Goal: Transaction & Acquisition: Purchase product/service

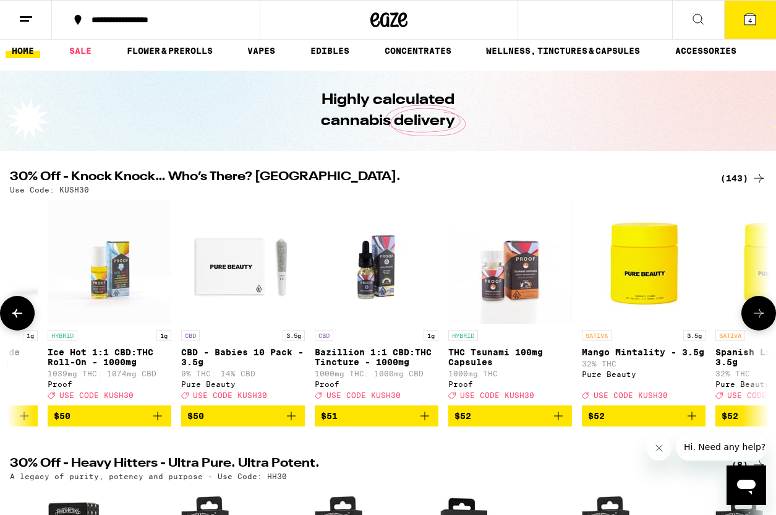
scroll to position [0, 16793]
click at [375, 286] on img "Open page for Bazillion 1:1 CBD:THC Tincture - 1000mg from Proof" at bounding box center [377, 262] width 124 height 124
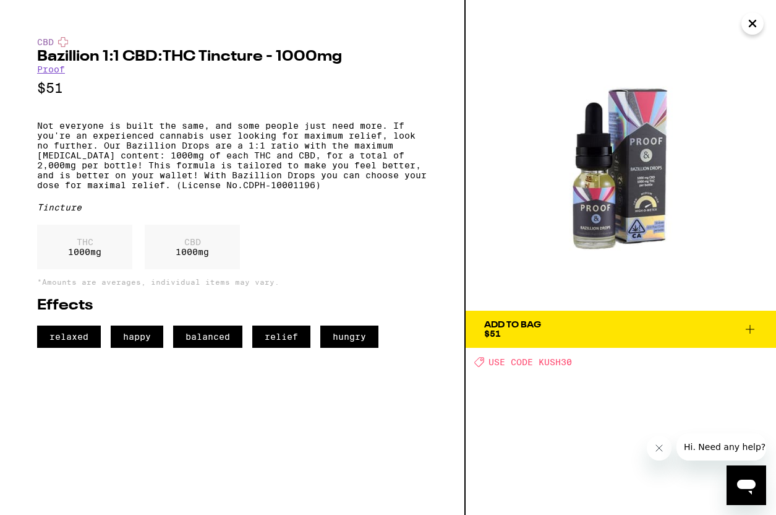
click at [607, 208] on img at bounding box center [621, 155] width 310 height 310
click at [754, 26] on icon "Close" at bounding box center [753, 23] width 6 height 6
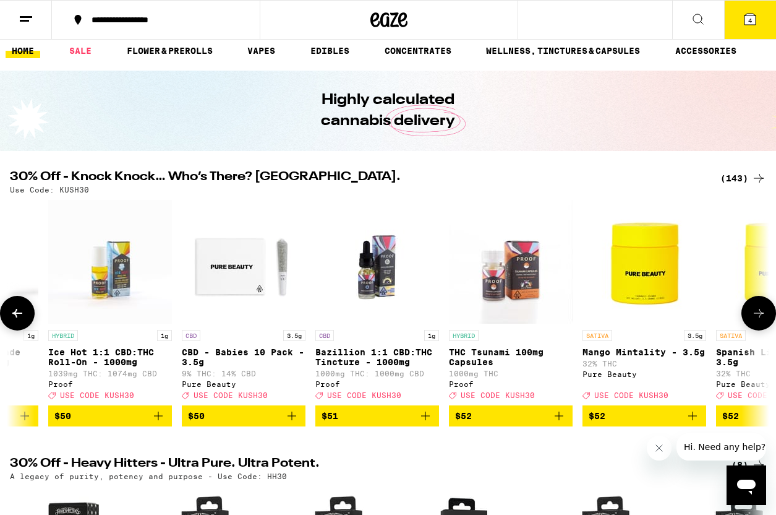
click at [425, 420] on icon "Add to bag" at bounding box center [425, 415] width 9 height 9
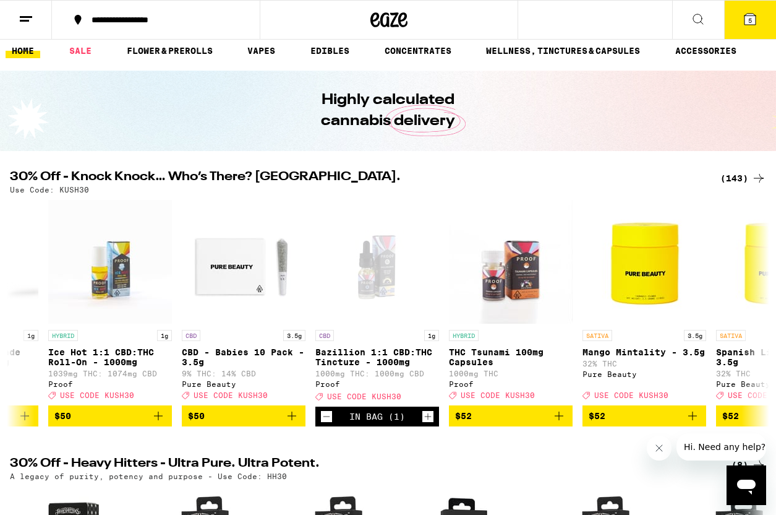
click at [740, 22] on button "5" at bounding box center [750, 20] width 52 height 38
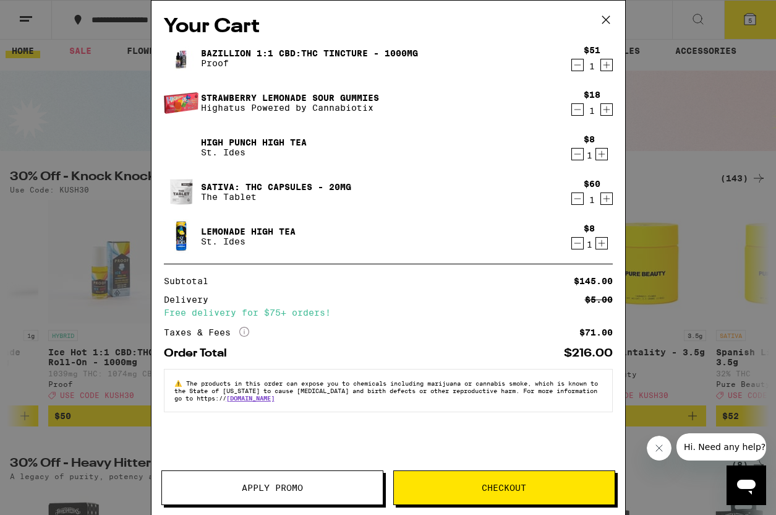
click at [575, 111] on icon "Decrement" at bounding box center [577, 109] width 11 height 15
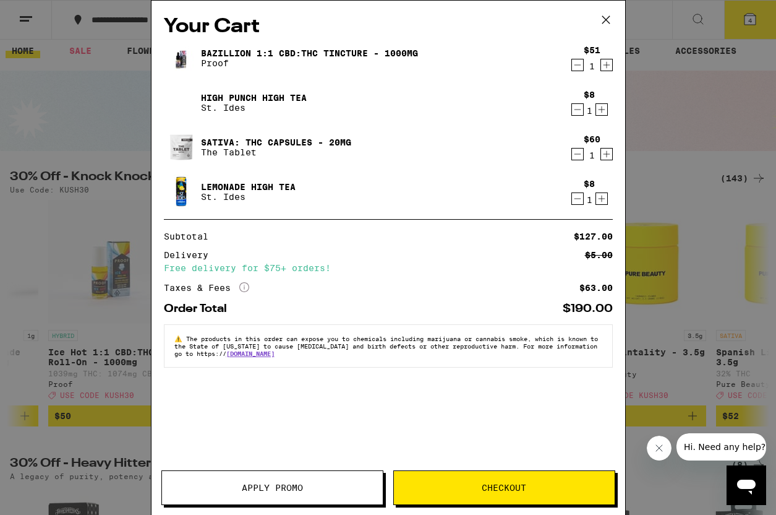
click at [575, 151] on icon "Decrement" at bounding box center [577, 154] width 11 height 15
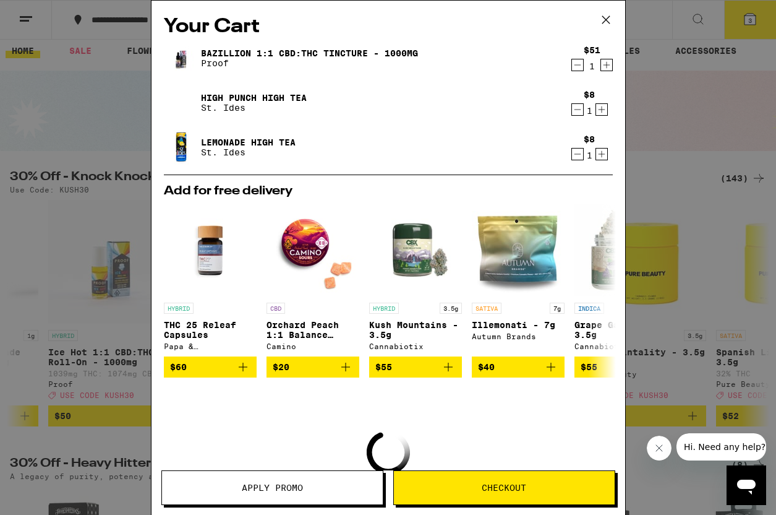
click at [653, 129] on div "Your Cart Bazillion 1:1 CBD:THC Tincture - 1000mg Proof $51 1 High Punch High T…" at bounding box center [388, 257] width 776 height 515
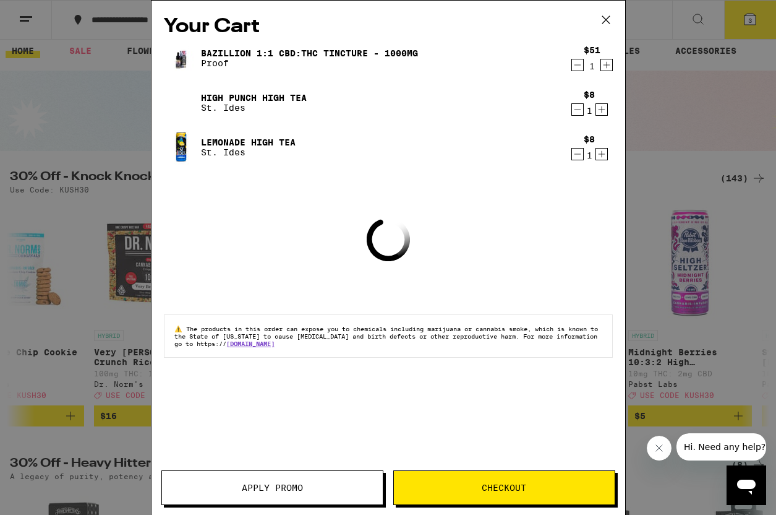
scroll to position [0, 1175]
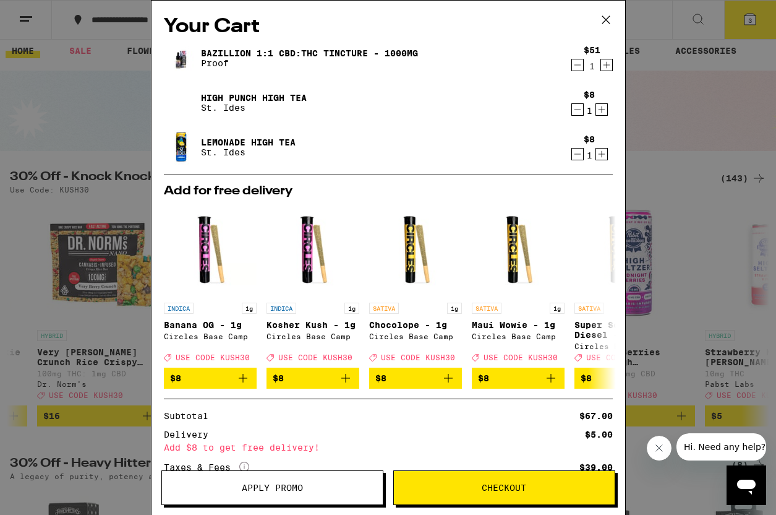
click at [702, 225] on div "Your Cart Bazillion 1:1 CBD:THC Tincture - 1000mg Proof $51 1 High Punch High T…" at bounding box center [388, 257] width 776 height 515
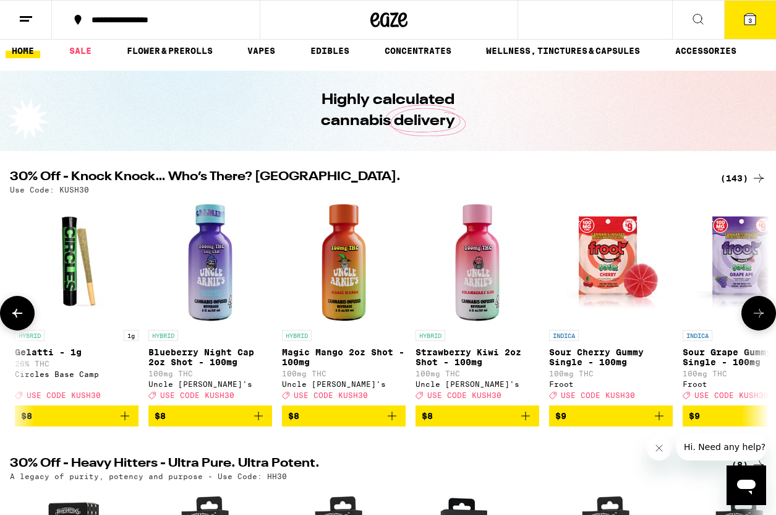
scroll to position [0, 3064]
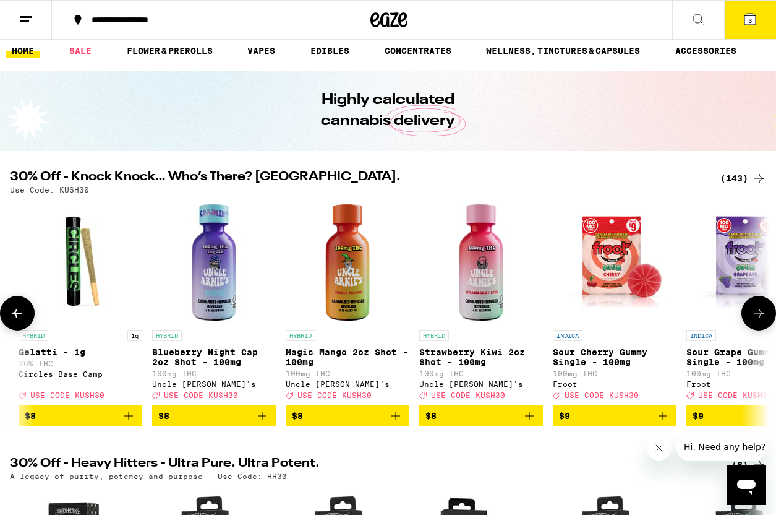
click at [533, 423] on icon "Add to bag" at bounding box center [529, 415] width 15 height 15
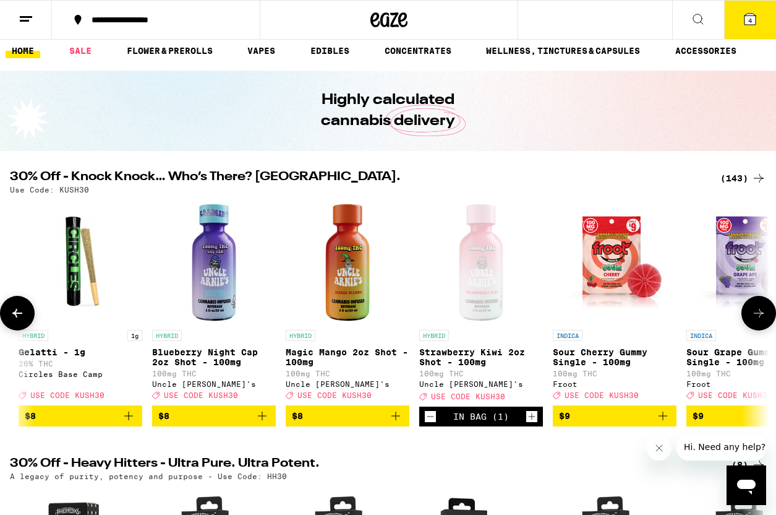
click at [398, 422] on icon "Add to bag" at bounding box center [395, 415] width 15 height 15
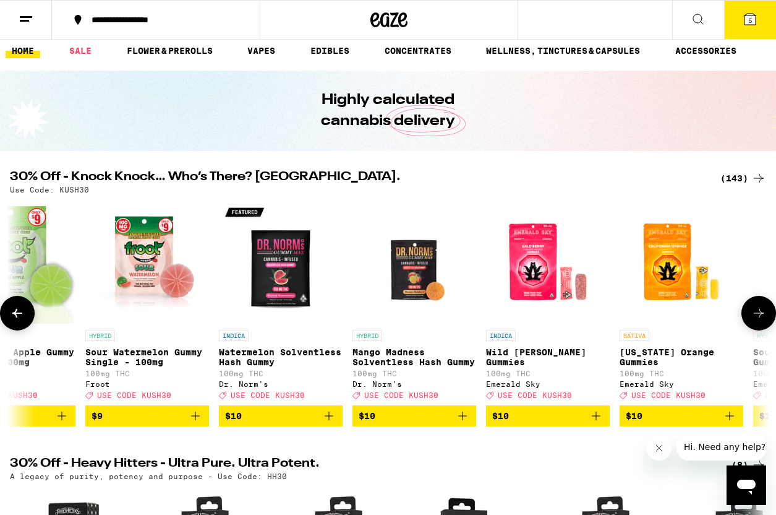
scroll to position [0, 4198]
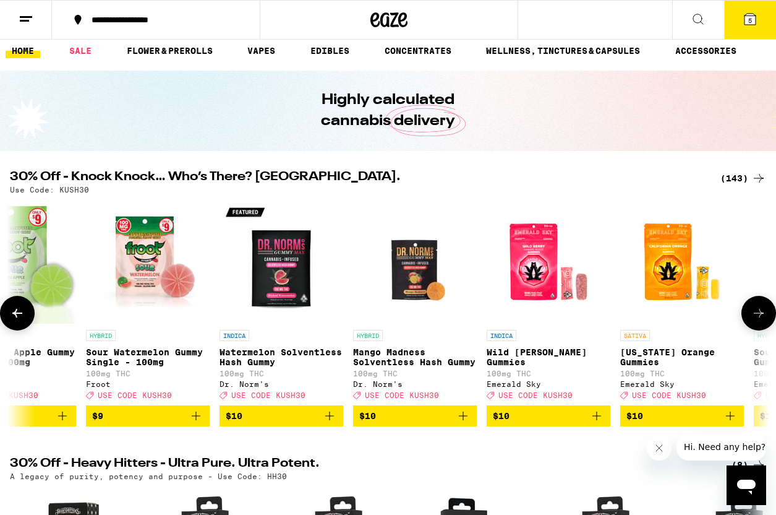
click at [336, 422] on icon "Add to bag" at bounding box center [329, 415] width 15 height 15
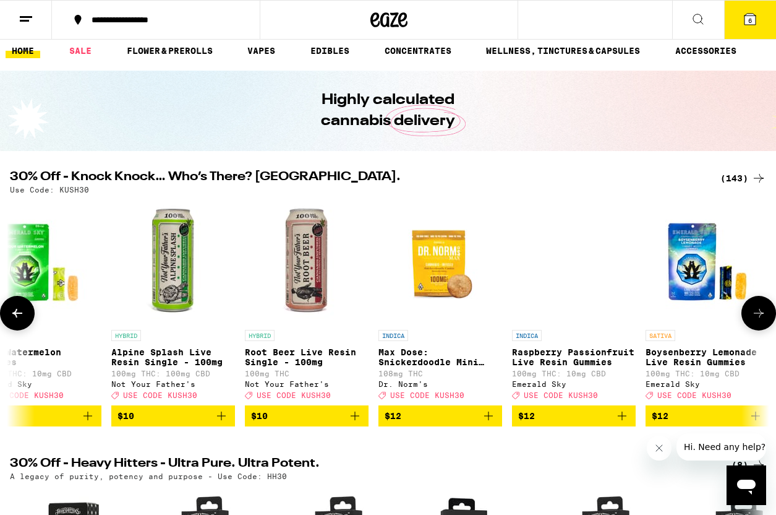
scroll to position [0, 4954]
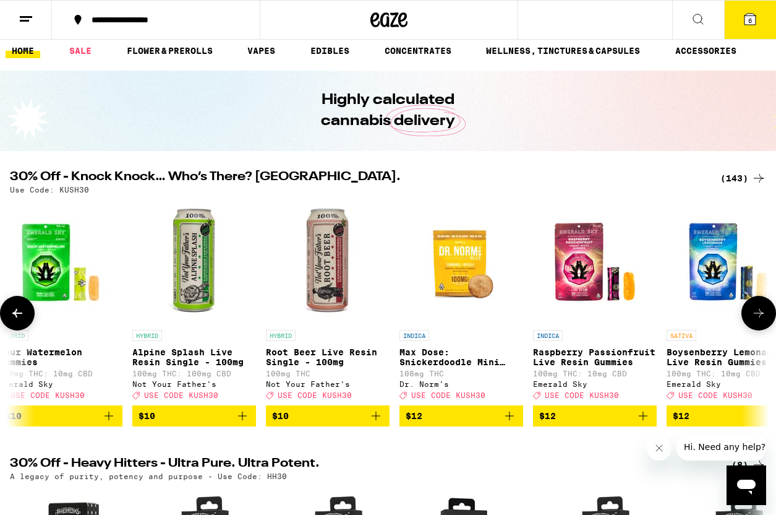
click at [376, 420] on icon "Add to bag" at bounding box center [376, 415] width 9 height 9
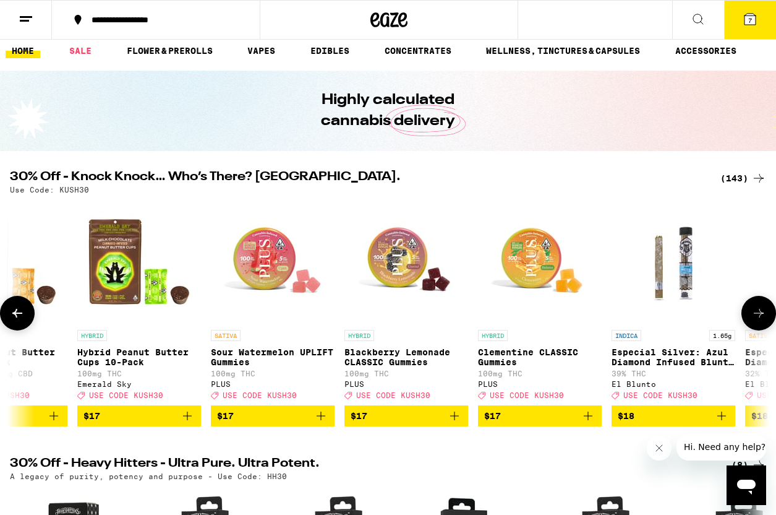
scroll to position [0, 7027]
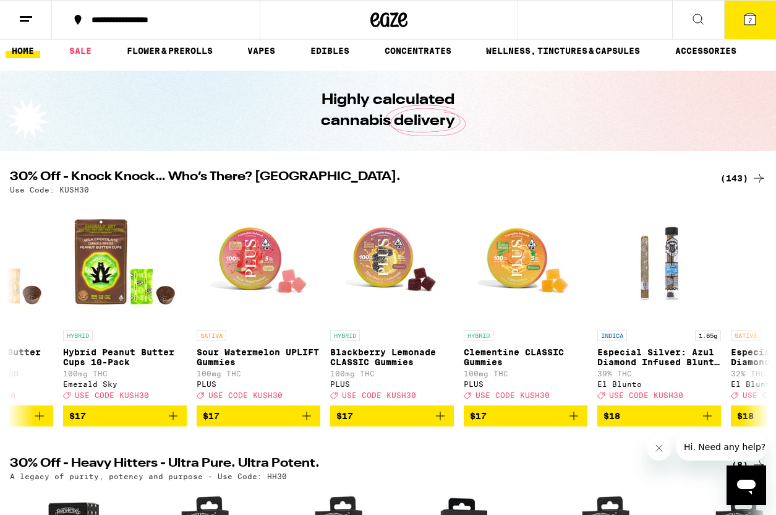
click at [743, 30] on button "7" at bounding box center [750, 20] width 52 height 38
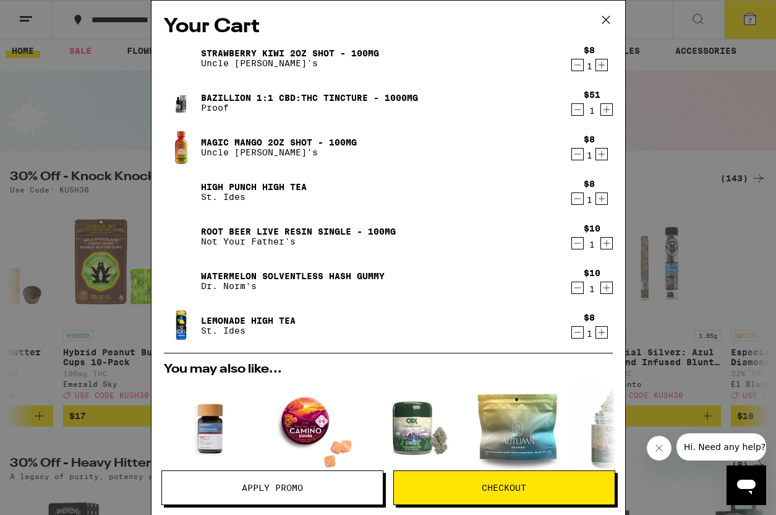
click at [574, 197] on icon "Decrement" at bounding box center [577, 198] width 11 height 15
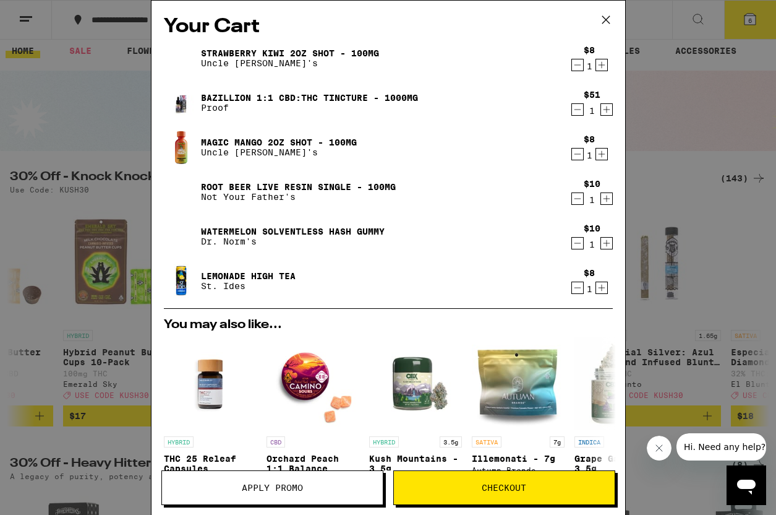
click at [568, 288] on div "$8 1" at bounding box center [589, 281] width 46 height 26
click at [574, 288] on icon "Decrement" at bounding box center [577, 287] width 11 height 15
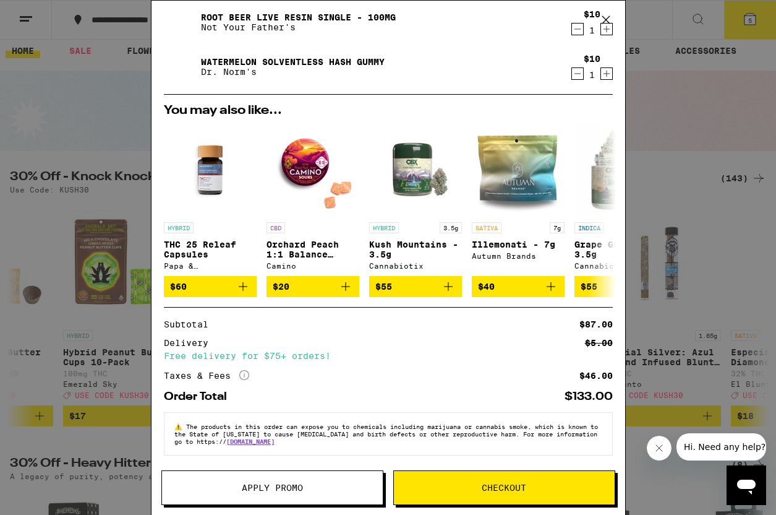
scroll to position [177, 0]
click at [321, 483] on span "Apply Promo" at bounding box center [272, 487] width 221 height 9
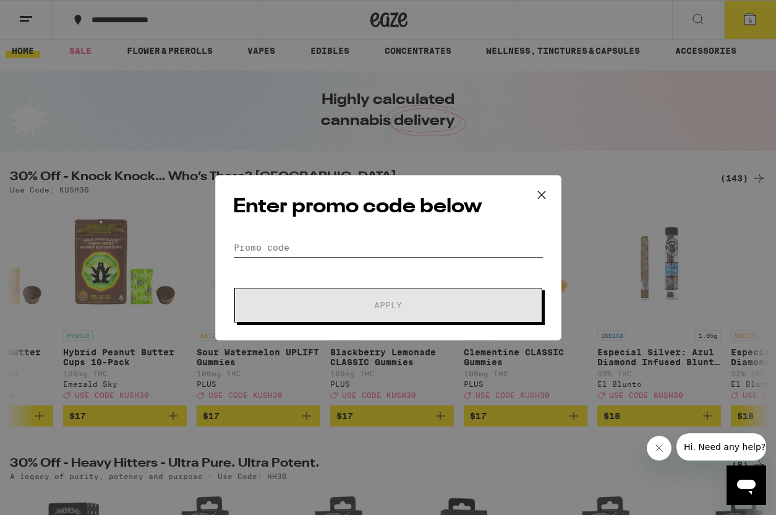
click at [387, 249] on input "Promo Code" at bounding box center [388, 247] width 310 height 19
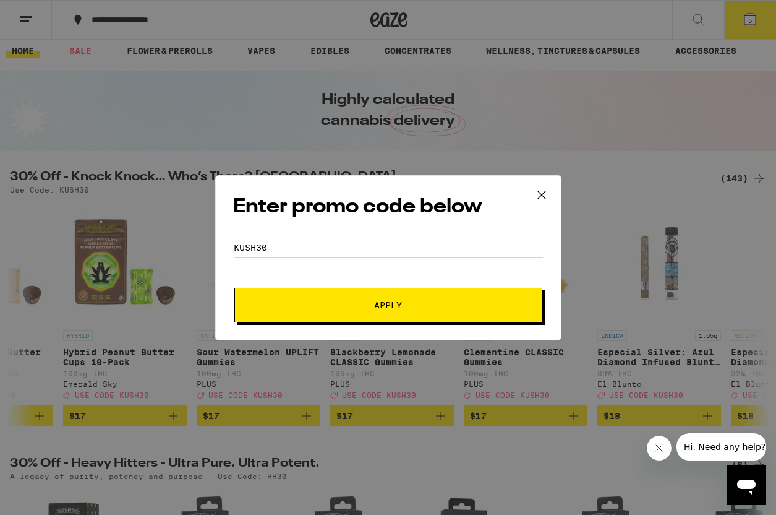
type input "kush30"
click at [414, 309] on span "Apply" at bounding box center [388, 305] width 223 height 9
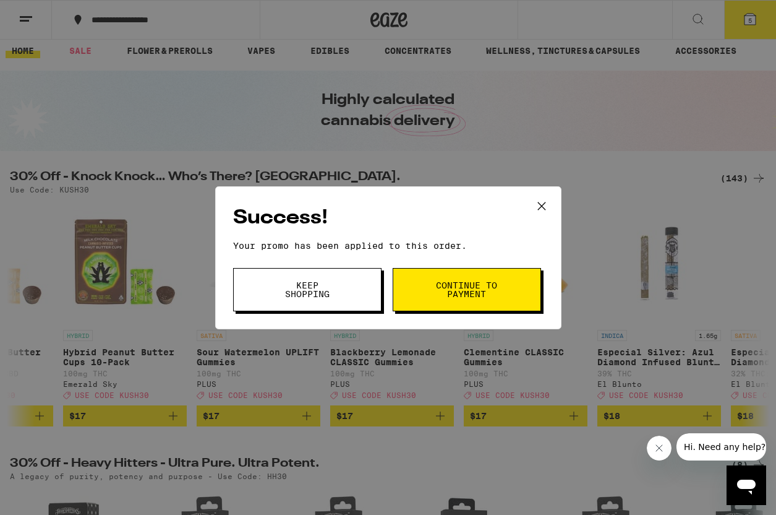
click at [339, 291] on button "Keep Shopping" at bounding box center [307, 289] width 148 height 43
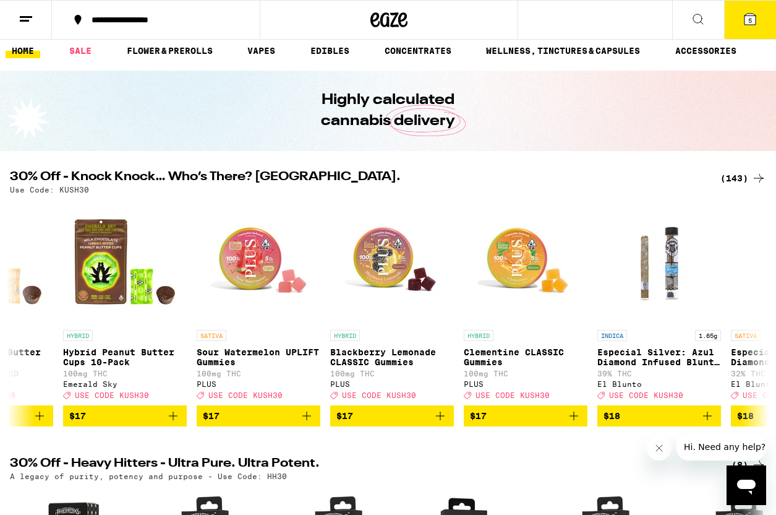
click at [749, 23] on span "5" at bounding box center [750, 20] width 4 height 7
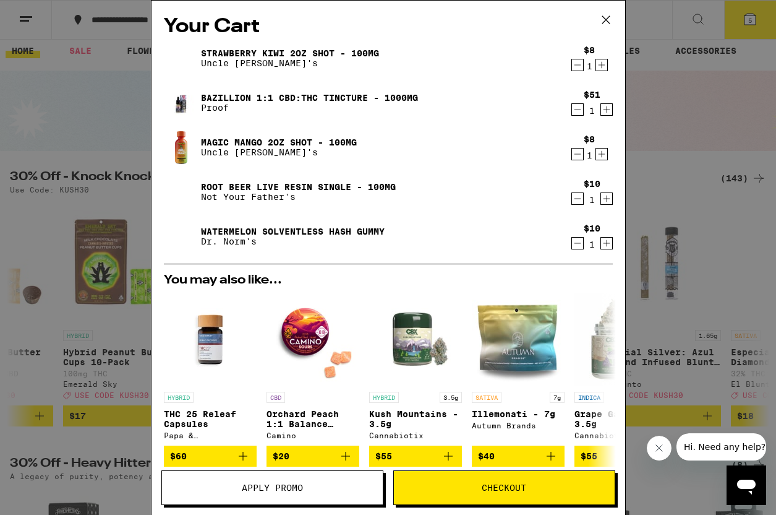
click at [458, 474] on button "Checkout" at bounding box center [504, 487] width 222 height 35
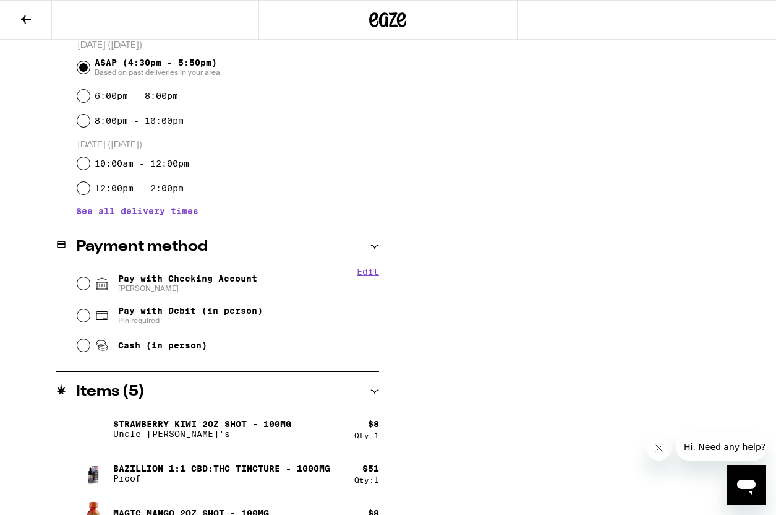
scroll to position [353, 0]
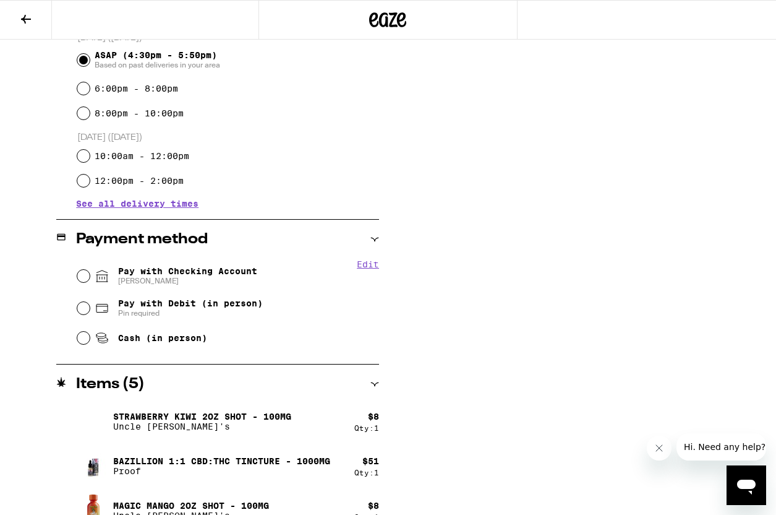
click at [226, 273] on span "Pay with Checking Account [PERSON_NAME]" at bounding box center [187, 276] width 139 height 20
click at [90, 273] on input "Pay with Checking Account [PERSON_NAME]" at bounding box center [83, 276] width 12 height 12
radio input "true"
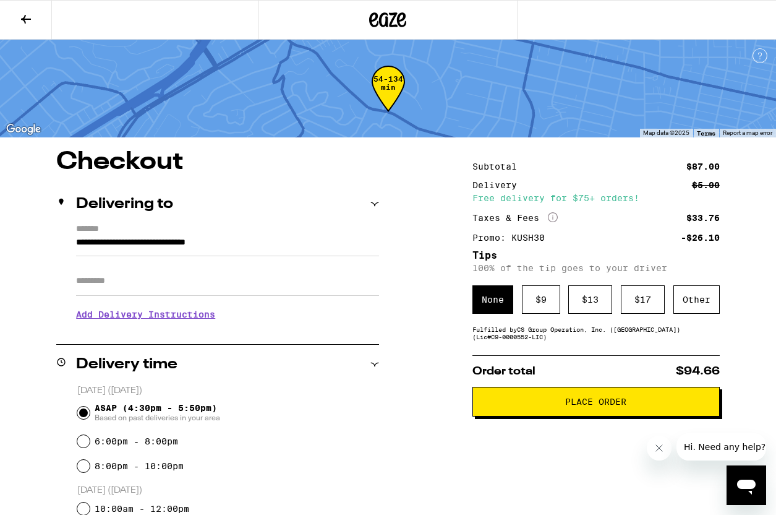
scroll to position [0, 0]
click at [690, 299] on div "Other" at bounding box center [696, 299] width 46 height 28
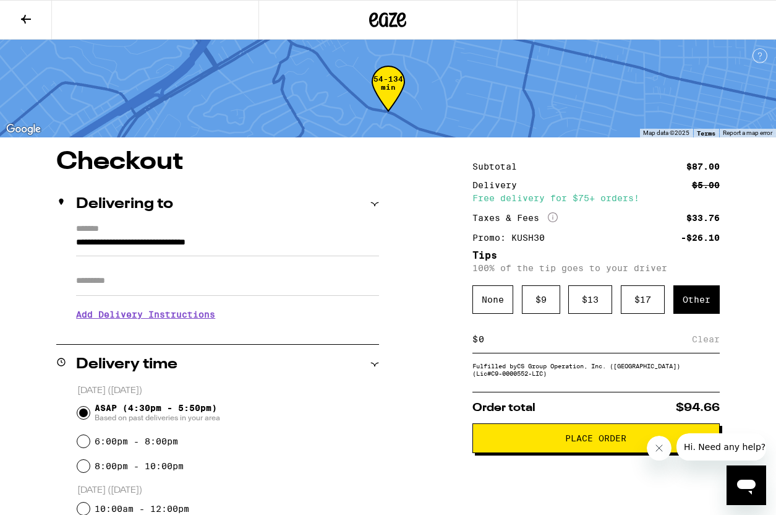
click at [505, 344] on input at bounding box center [585, 338] width 214 height 11
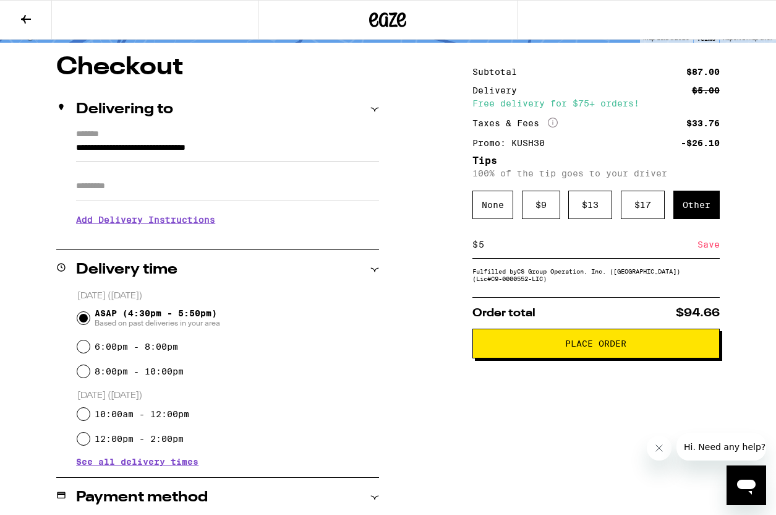
scroll to position [141, 0]
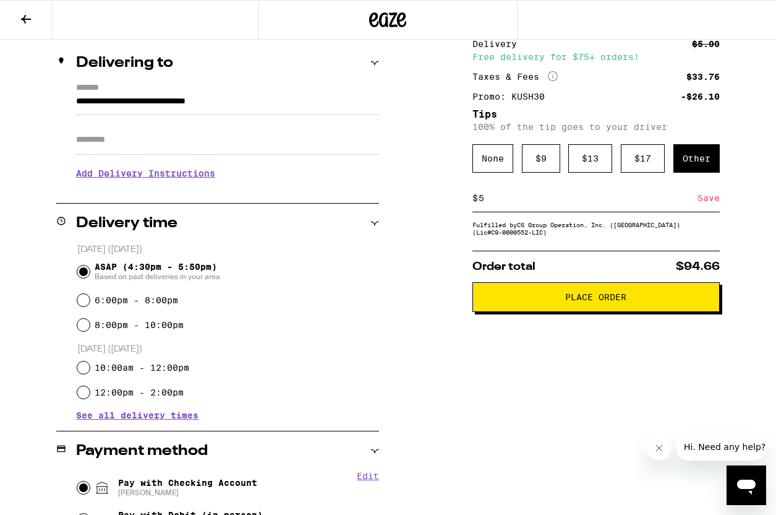
type input "5"
click at [636, 311] on button "Place Order" at bounding box center [595, 297] width 247 height 30
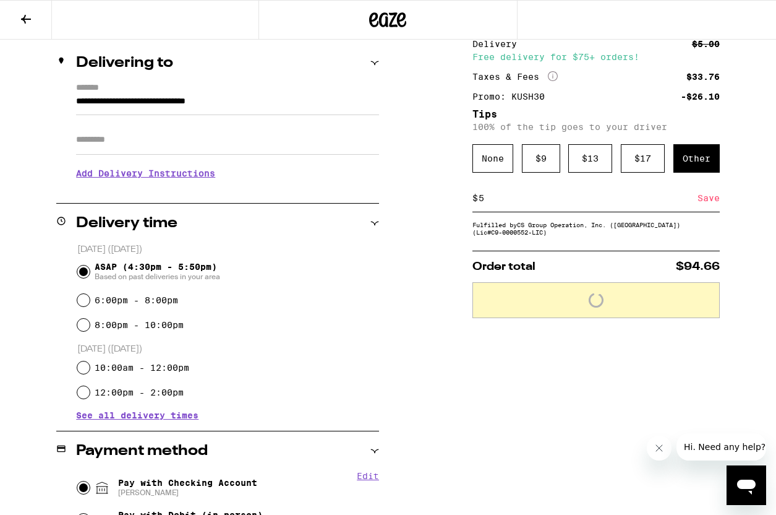
click at [708, 203] on div "Save" at bounding box center [709, 197] width 22 height 27
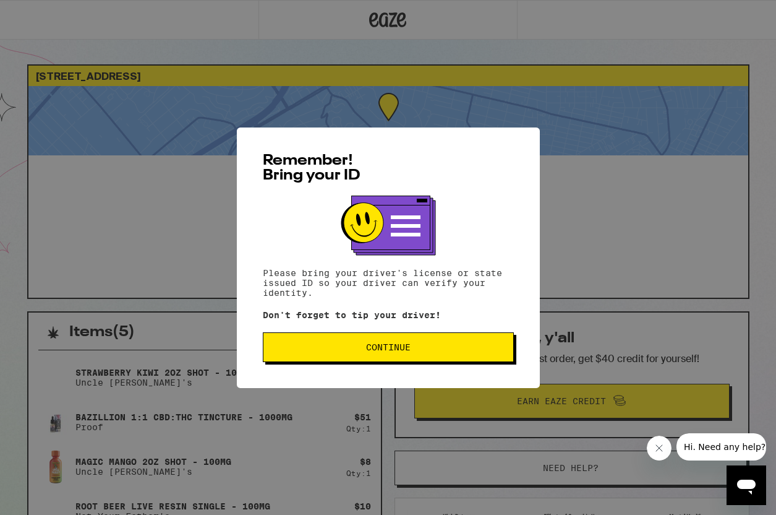
click at [474, 351] on span "Continue" at bounding box center [388, 347] width 230 height 9
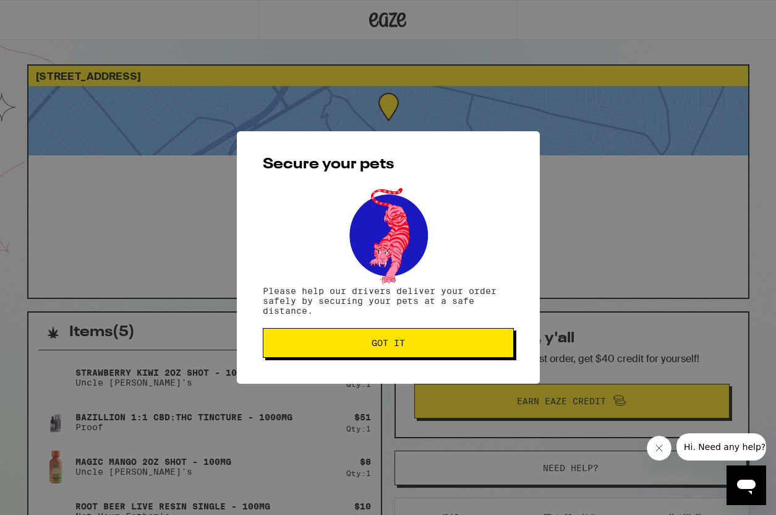
click at [466, 335] on button "Got it" at bounding box center [388, 343] width 251 height 30
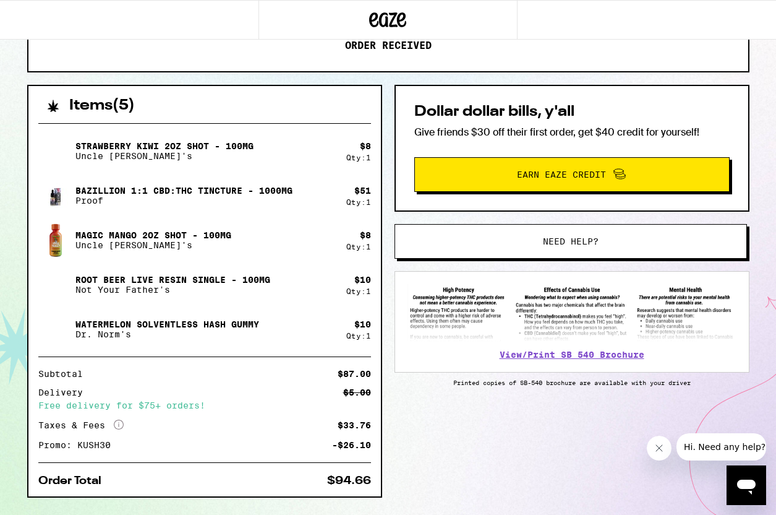
scroll to position [227, 0]
